Goal: Find contact information: Find contact information

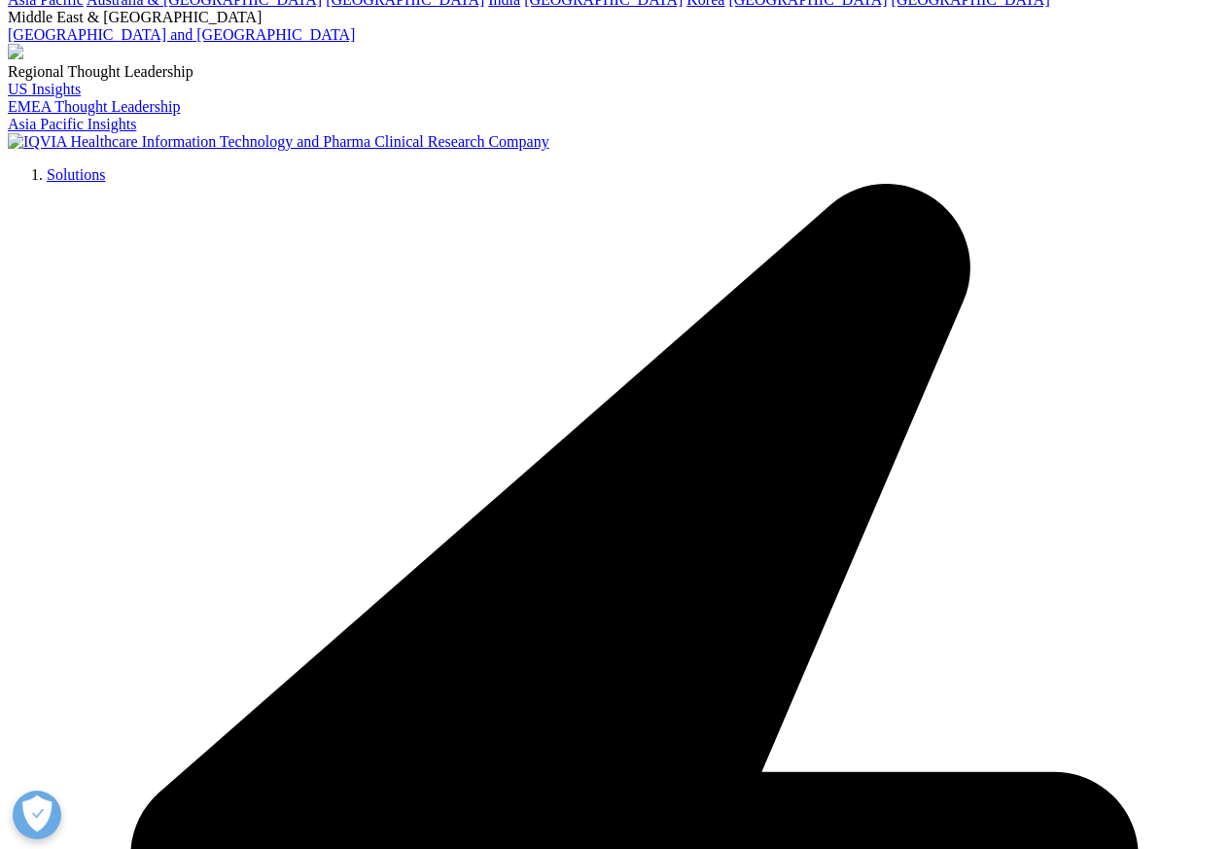
scroll to position [4180, 0]
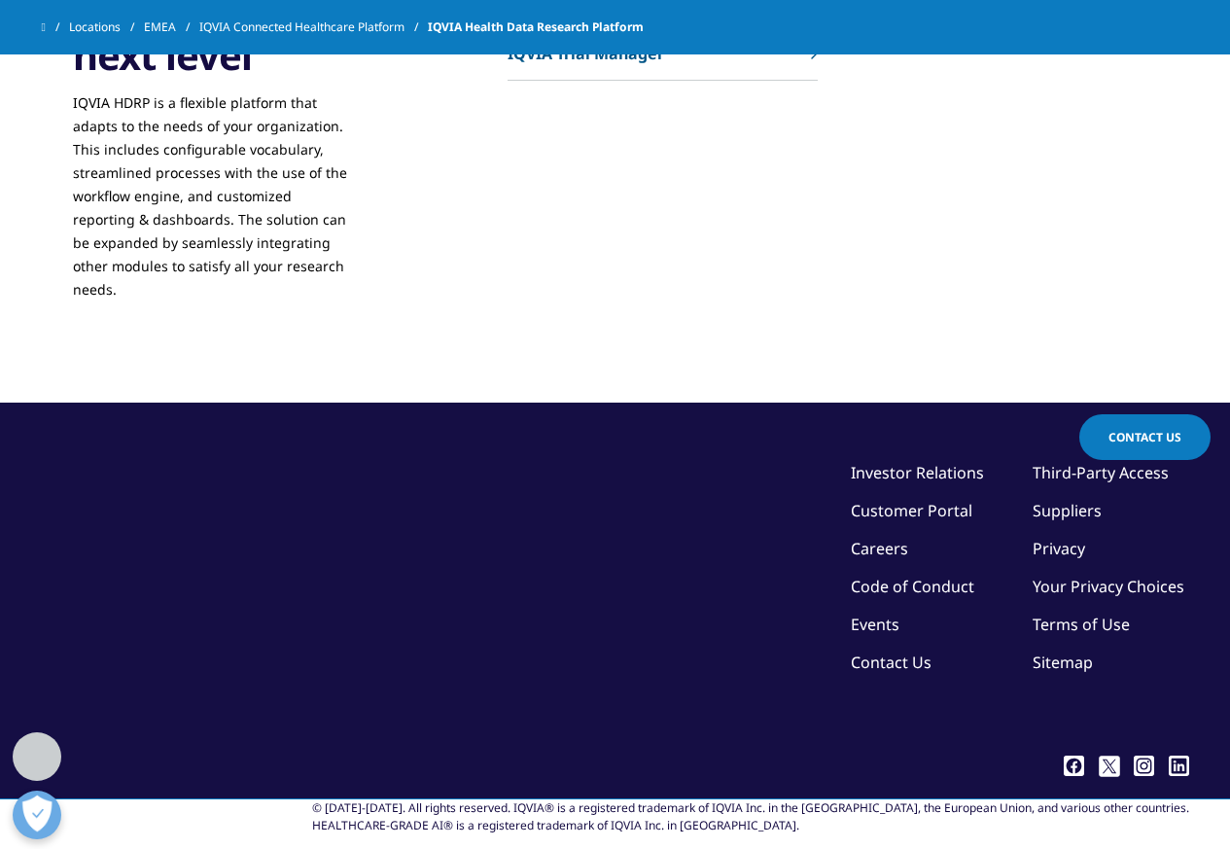
click at [1032, 559] on link "Privacy" at bounding box center [1058, 548] width 52 height 21
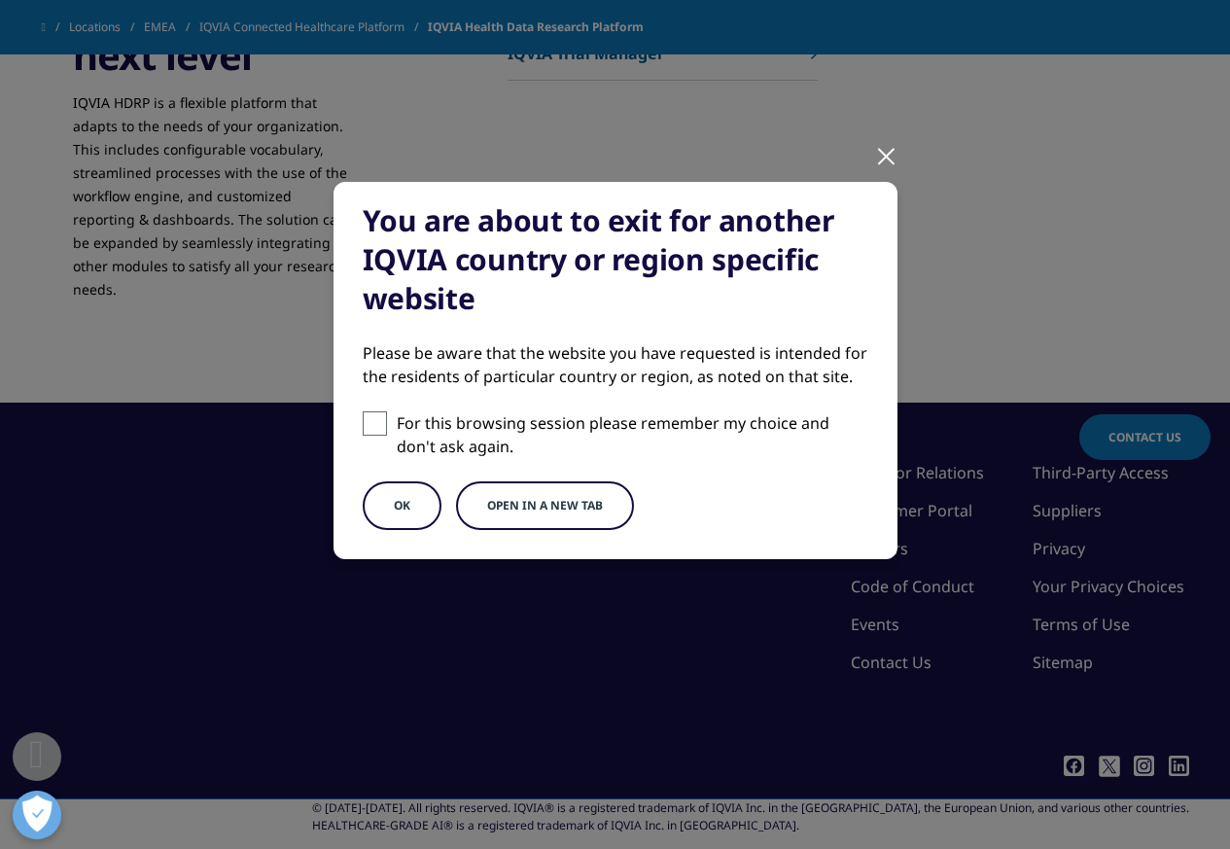
click at [886, 156] on div at bounding box center [886, 154] width 22 height 53
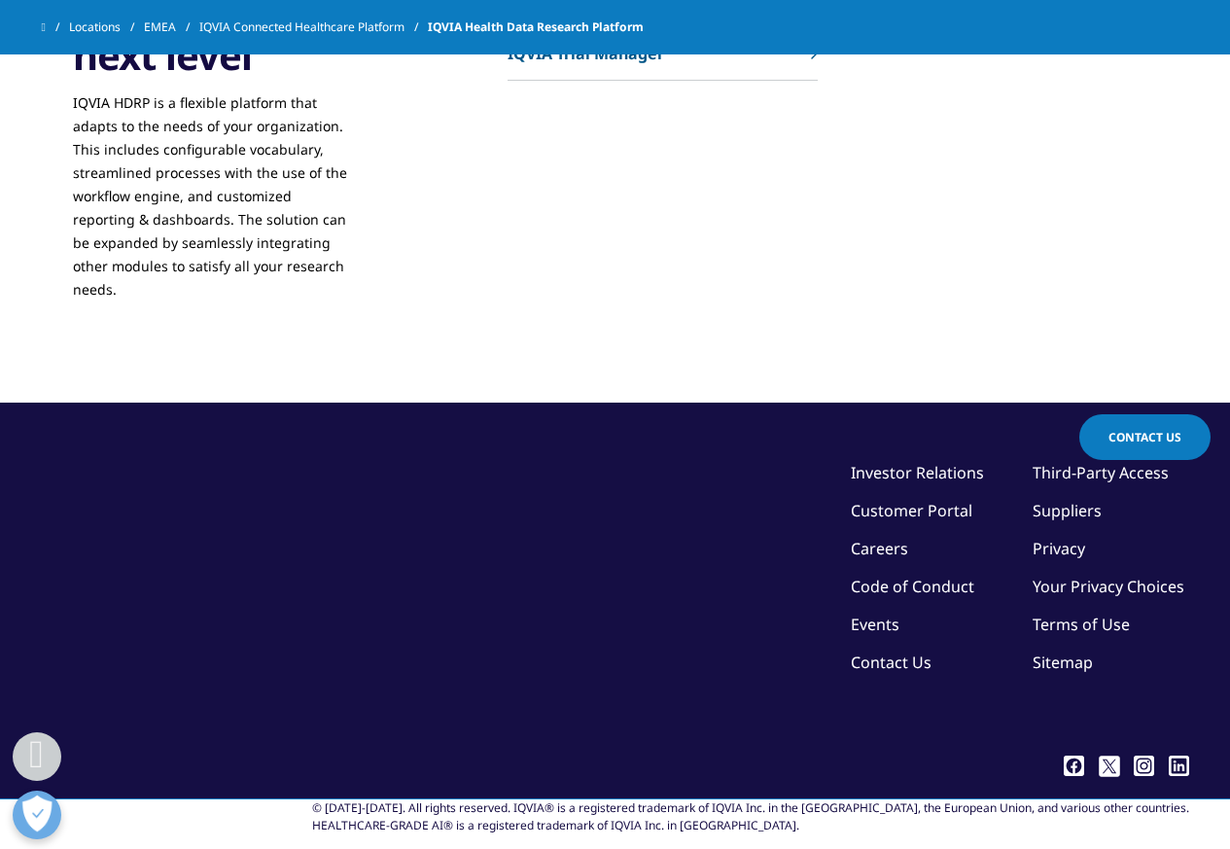
click at [1032, 673] on link "Sitemap" at bounding box center [1062, 661] width 60 height 21
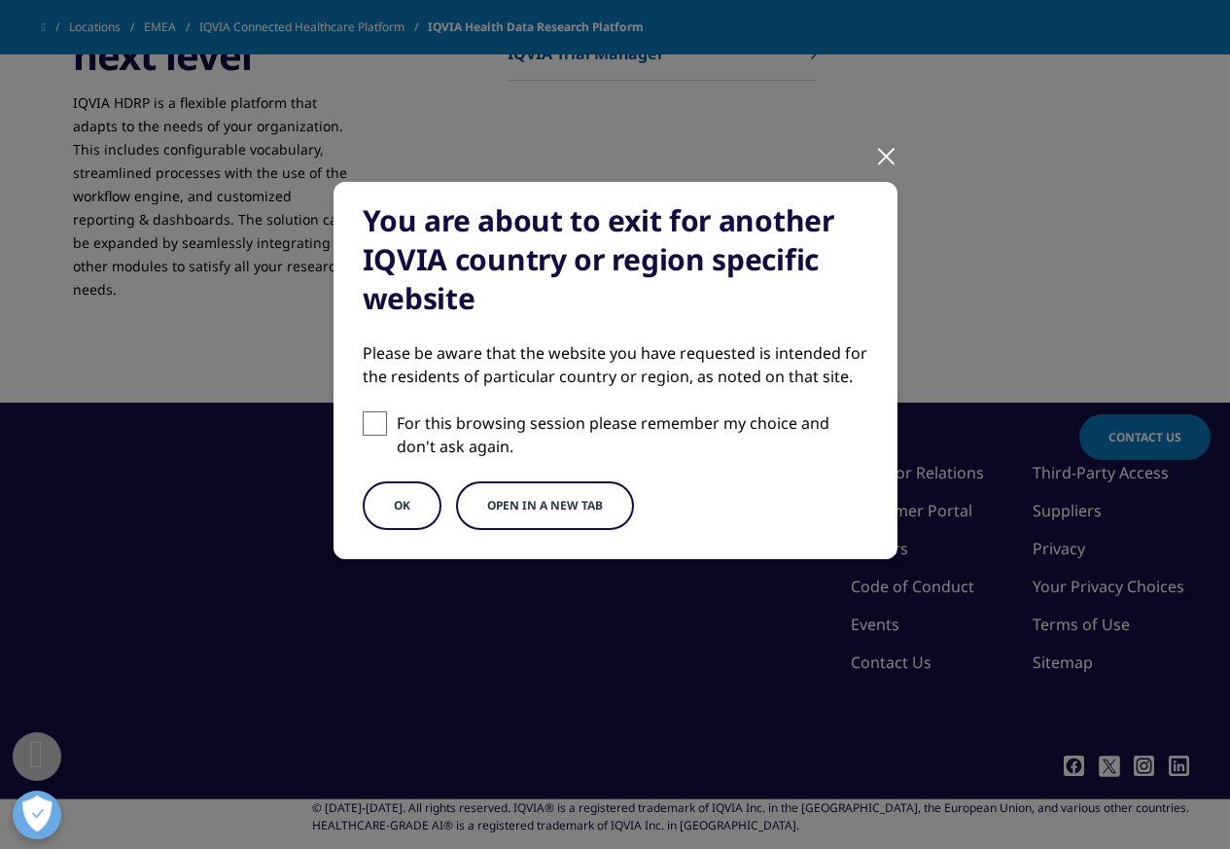
click at [863, 155] on div "You are about to exit for another IQVIA country or region specific website Plea…" at bounding box center [615, 386] width 1147 height 773
click at [872, 157] on div "You are about to exit for another IQVIA country or region specific website Plea…" at bounding box center [615, 386] width 1147 height 773
drag, startPoint x: 881, startPoint y: 149, endPoint x: 966, endPoint y: 429, distance: 292.7
click at [883, 156] on div at bounding box center [886, 154] width 22 height 53
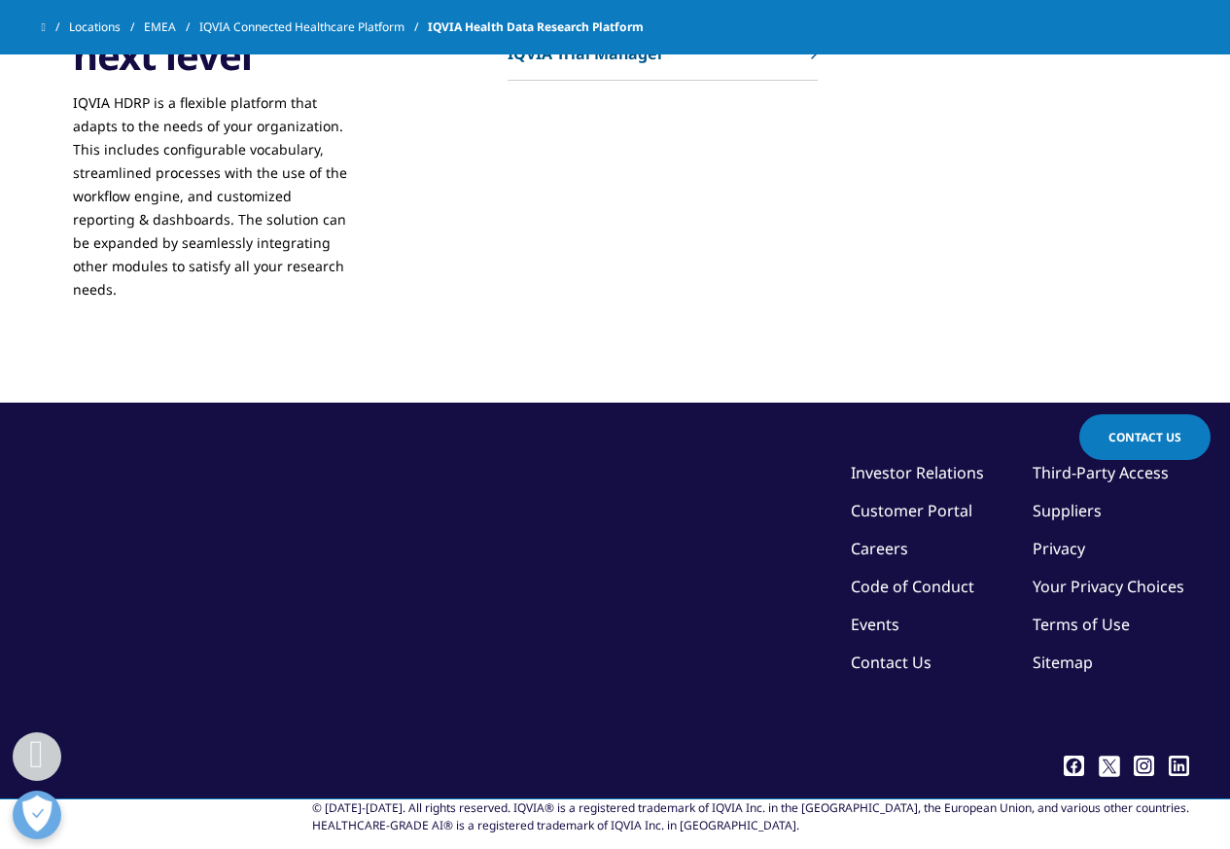
click at [871, 673] on link "Contact Us" at bounding box center [891, 661] width 81 height 21
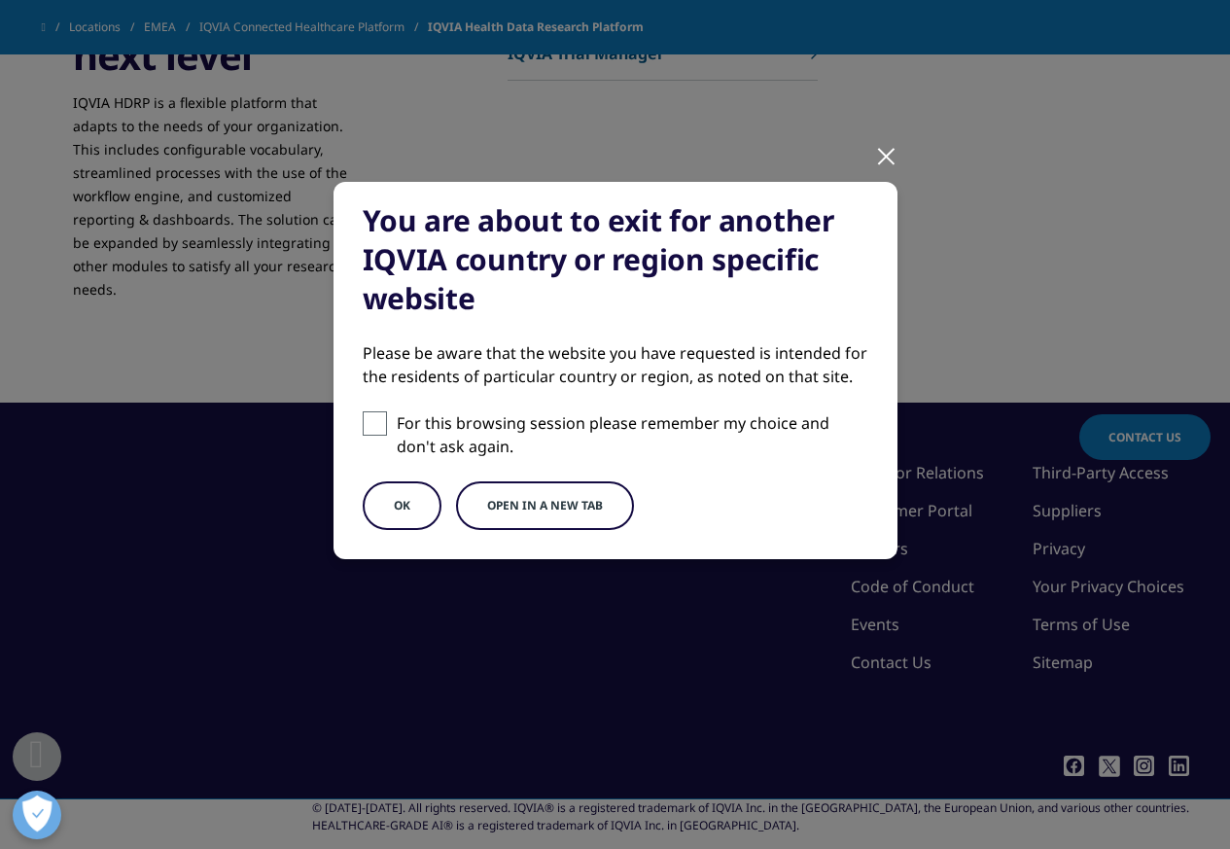
click at [400, 512] on button "OK" at bounding box center [402, 505] width 79 height 49
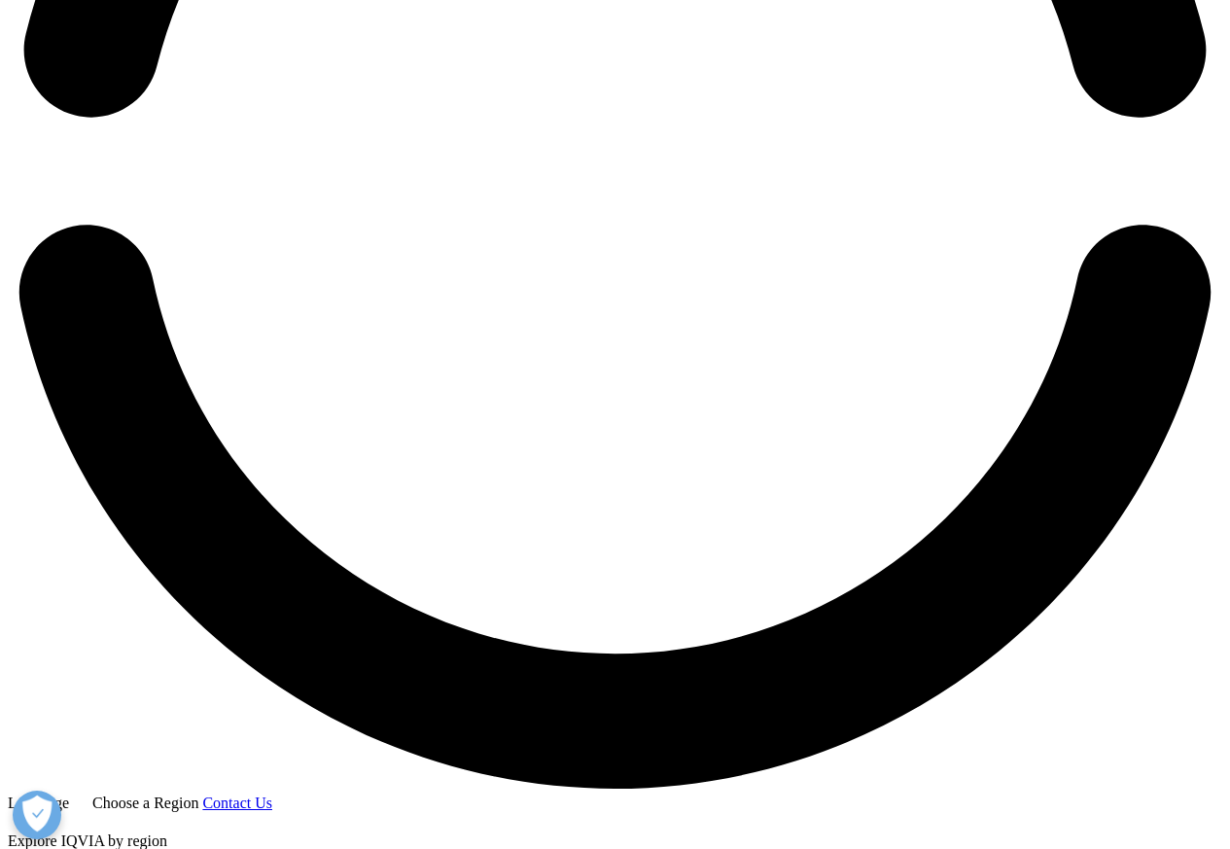
scroll to position [2916, 0]
